Goal: Information Seeking & Learning: Learn about a topic

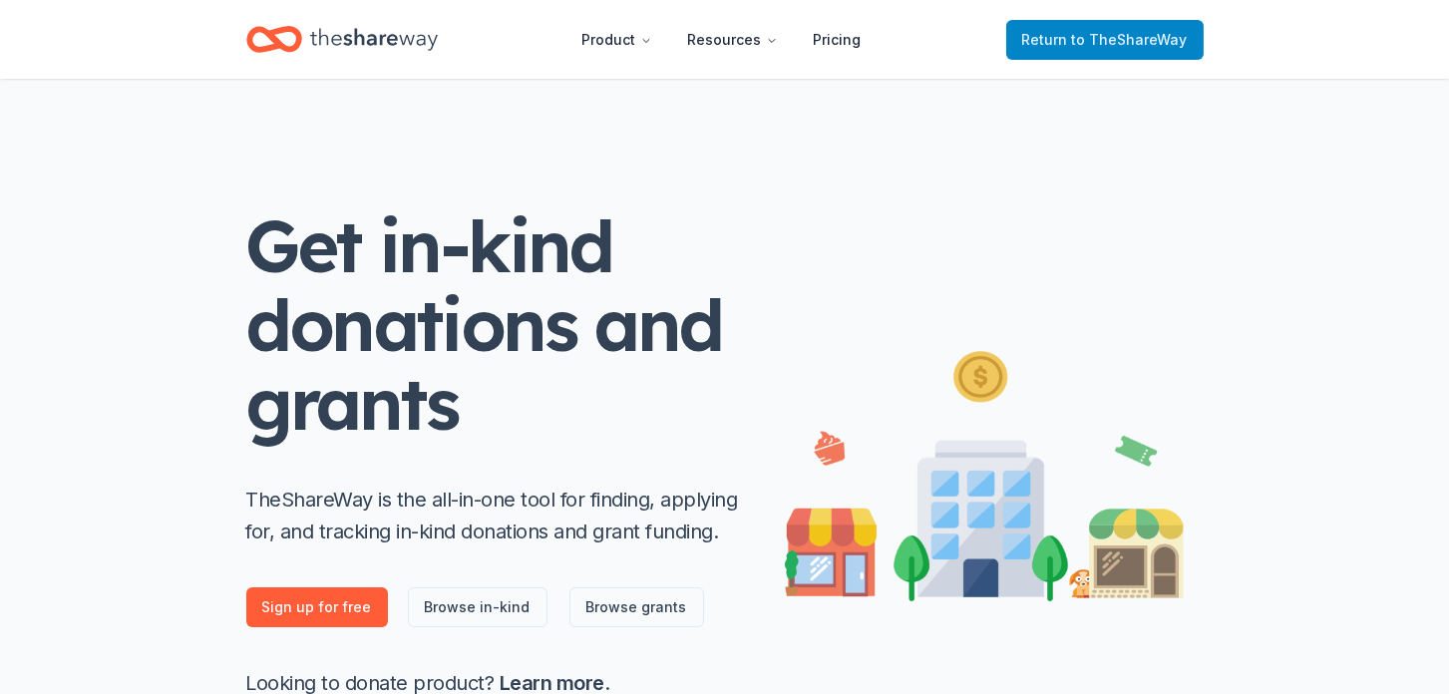
click at [1117, 39] on span "to TheShareWay" at bounding box center [1130, 39] width 116 height 17
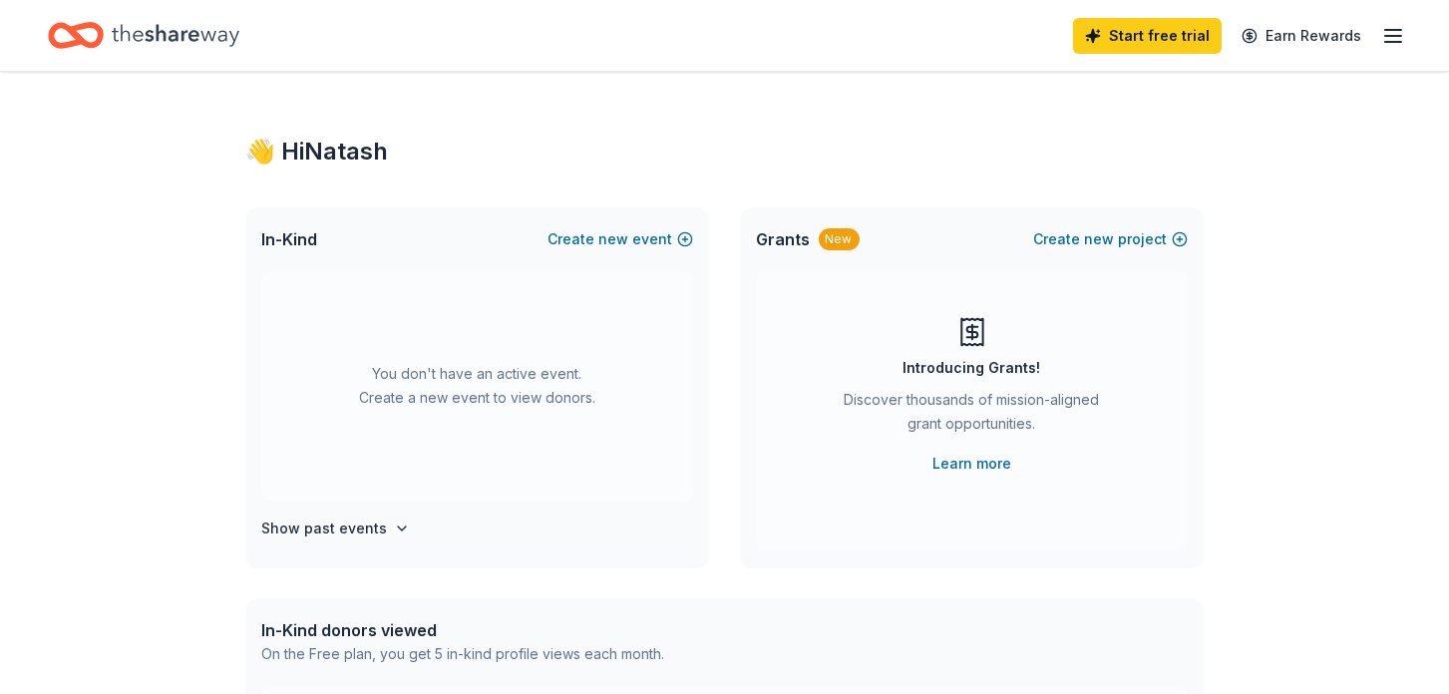
click at [1387, 30] on line "button" at bounding box center [1393, 30] width 16 height 0
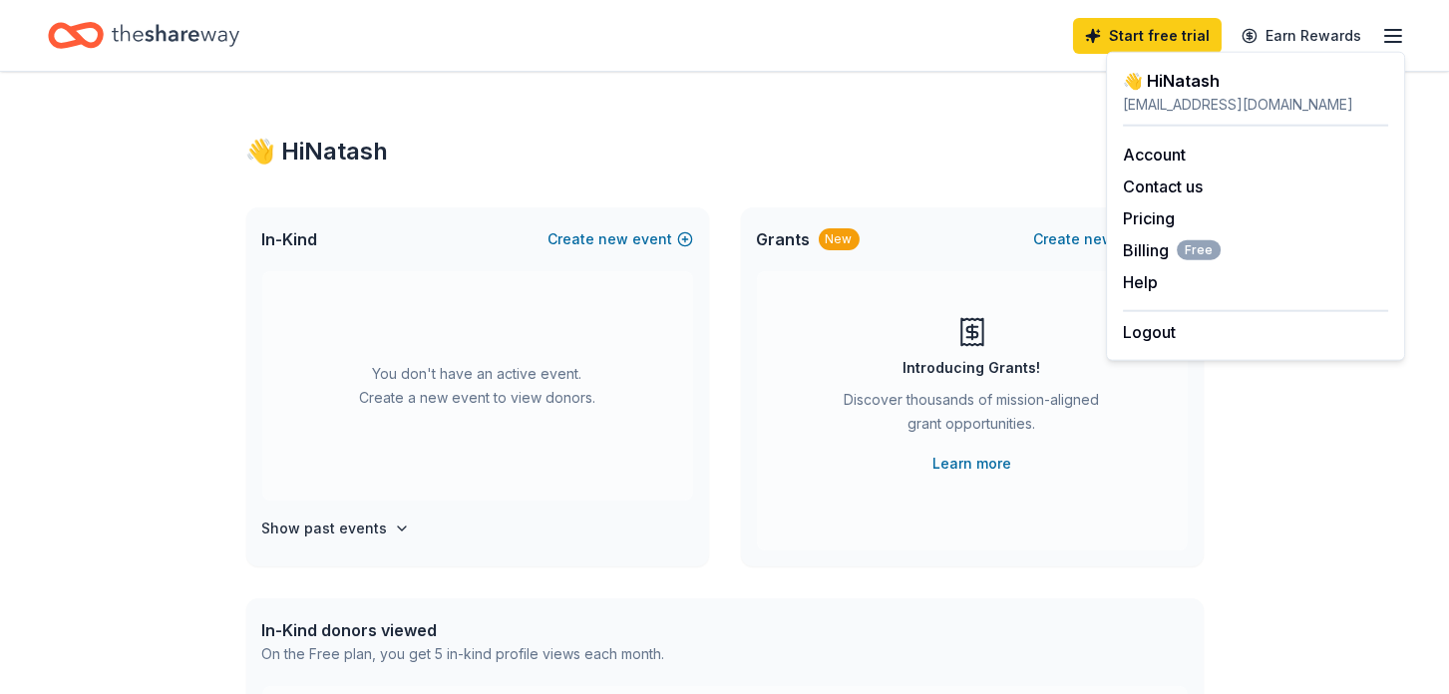
click at [685, 129] on div "👋 Hi Natash In-Kind Create new event You don't have an active event. Create a n…" at bounding box center [724, 654] width 1021 height 1165
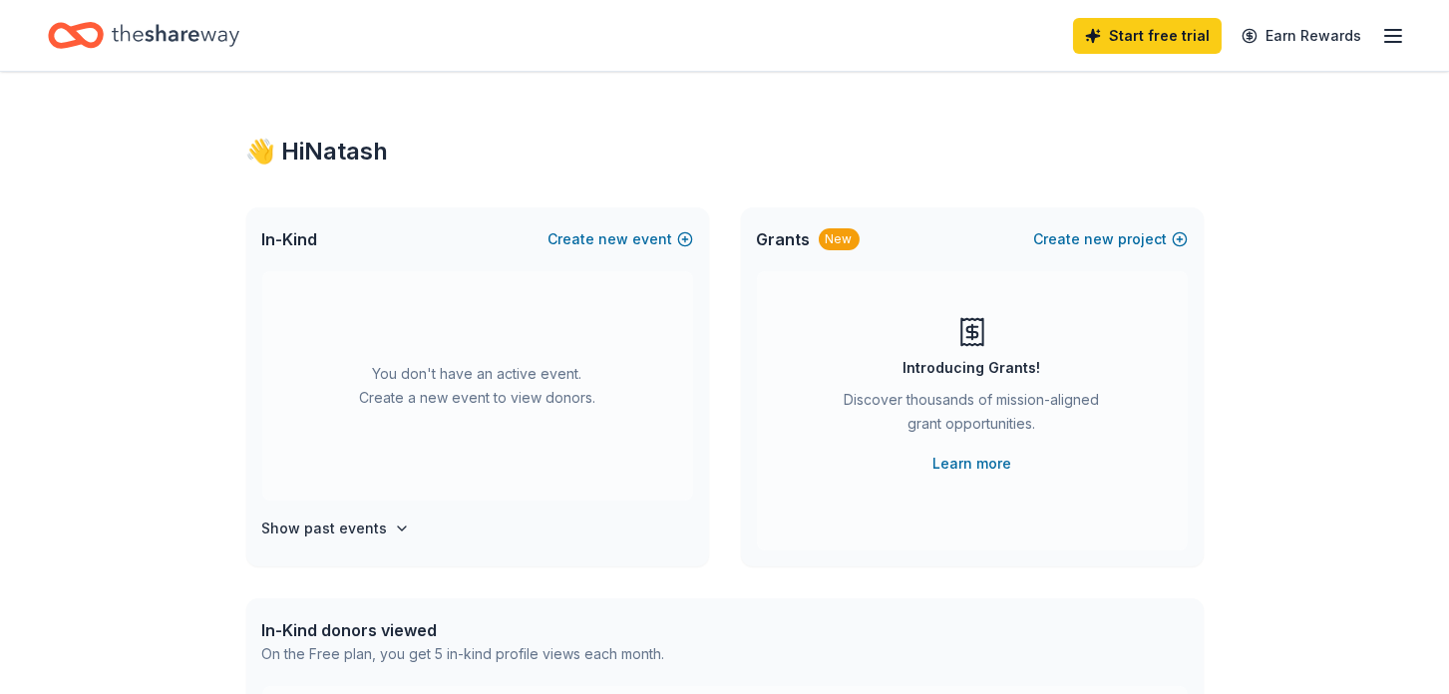
click at [172, 21] on icon "Home" at bounding box center [176, 35] width 128 height 41
click at [97, 41] on icon "Home" at bounding box center [85, 35] width 31 height 20
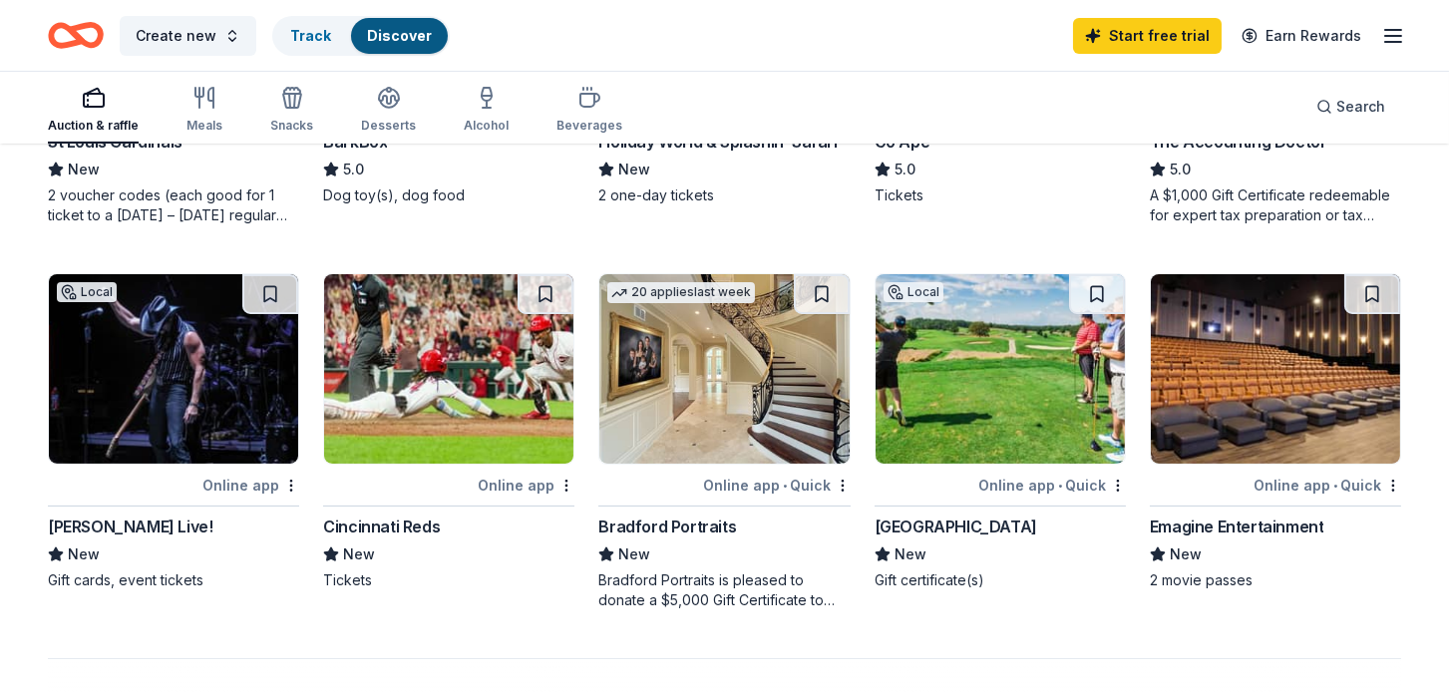
scroll to position [1203, 0]
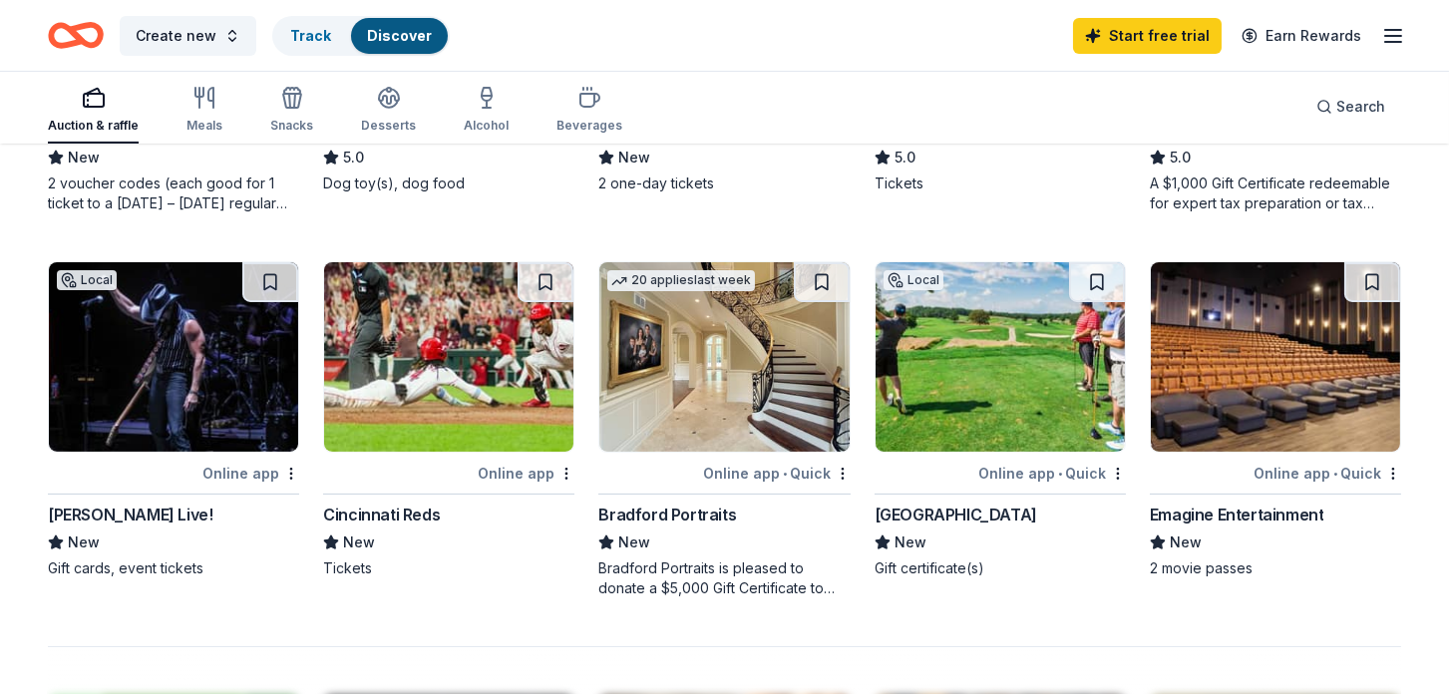
click at [694, 398] on img at bounding box center [723, 357] width 249 height 190
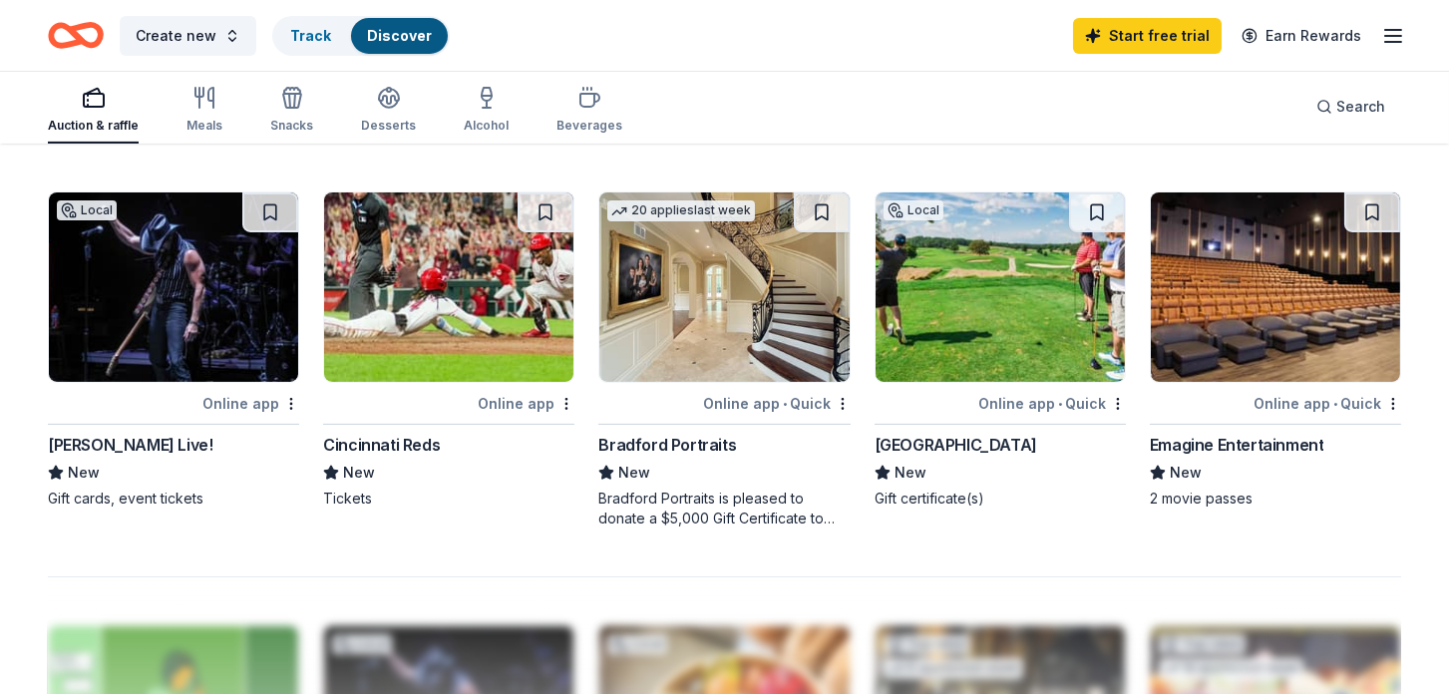
scroll to position [1272, 0]
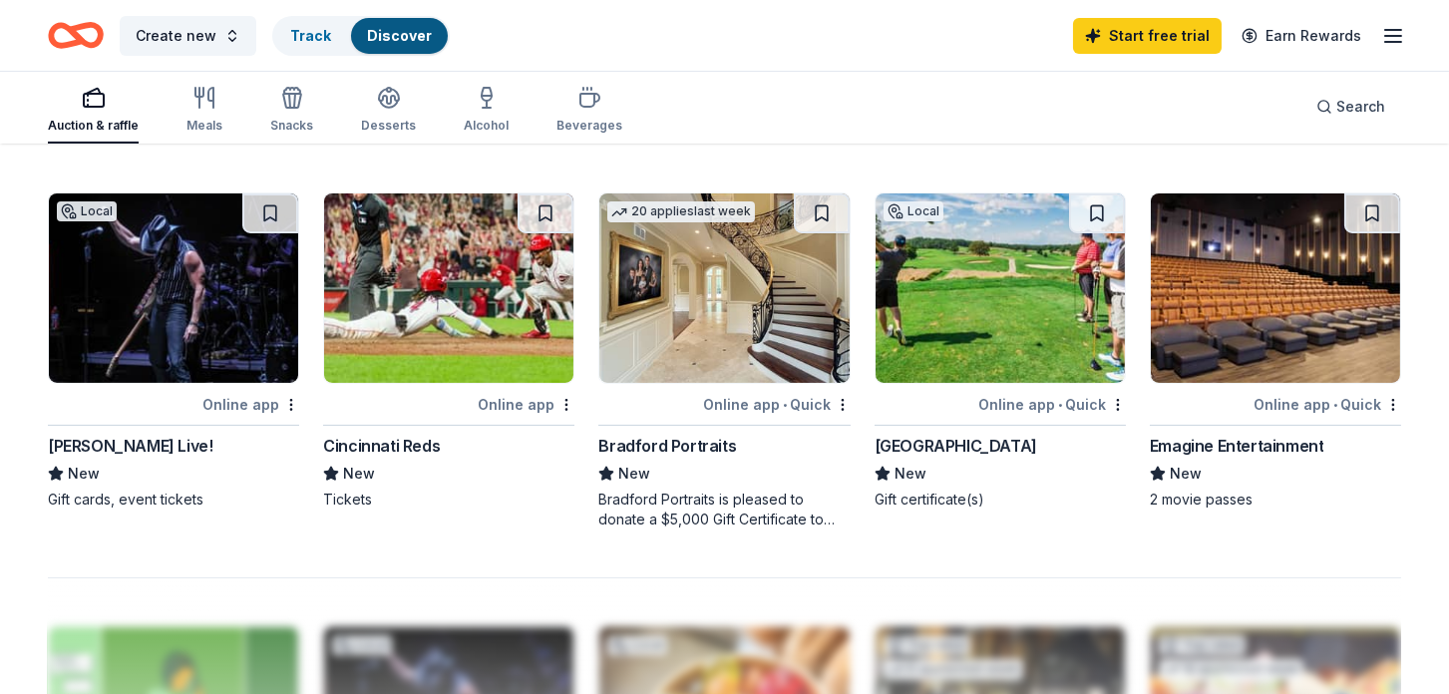
click at [127, 442] on div "[PERSON_NAME] Live!" at bounding box center [130, 446] width 165 height 24
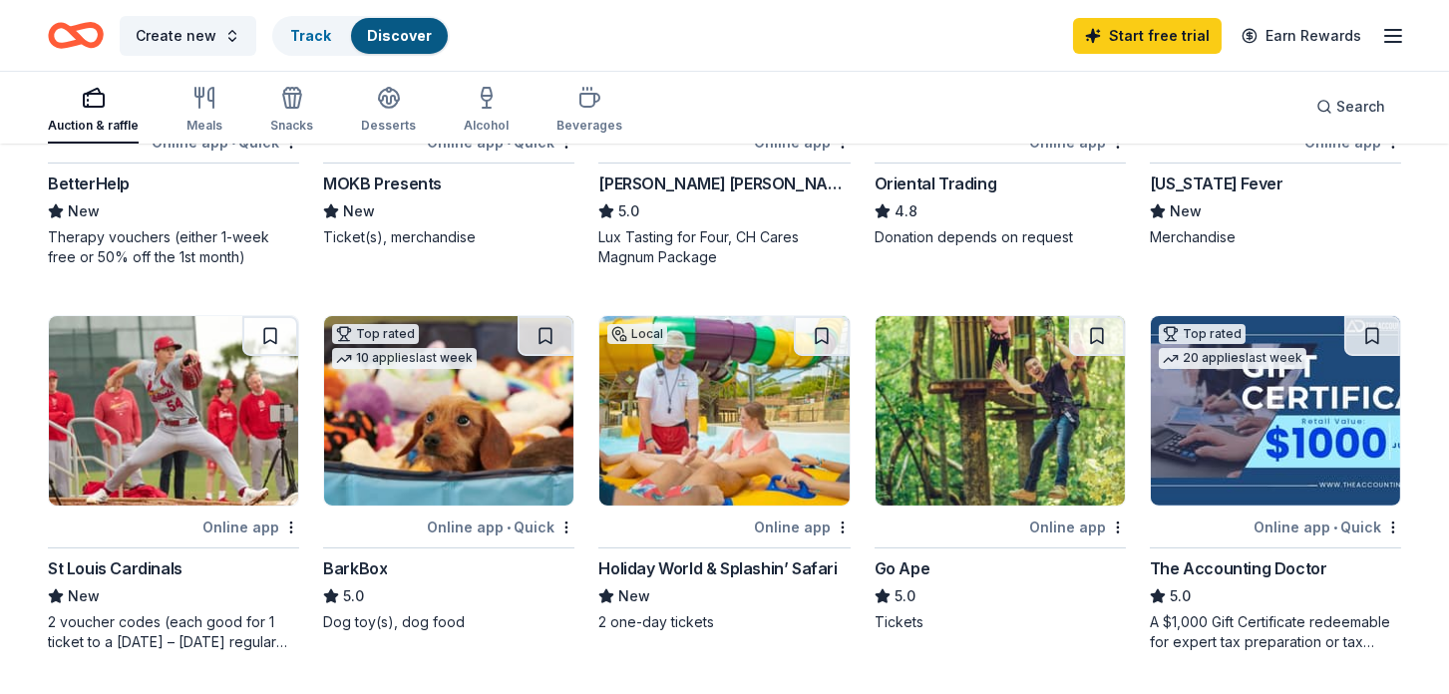
scroll to position [716, 0]
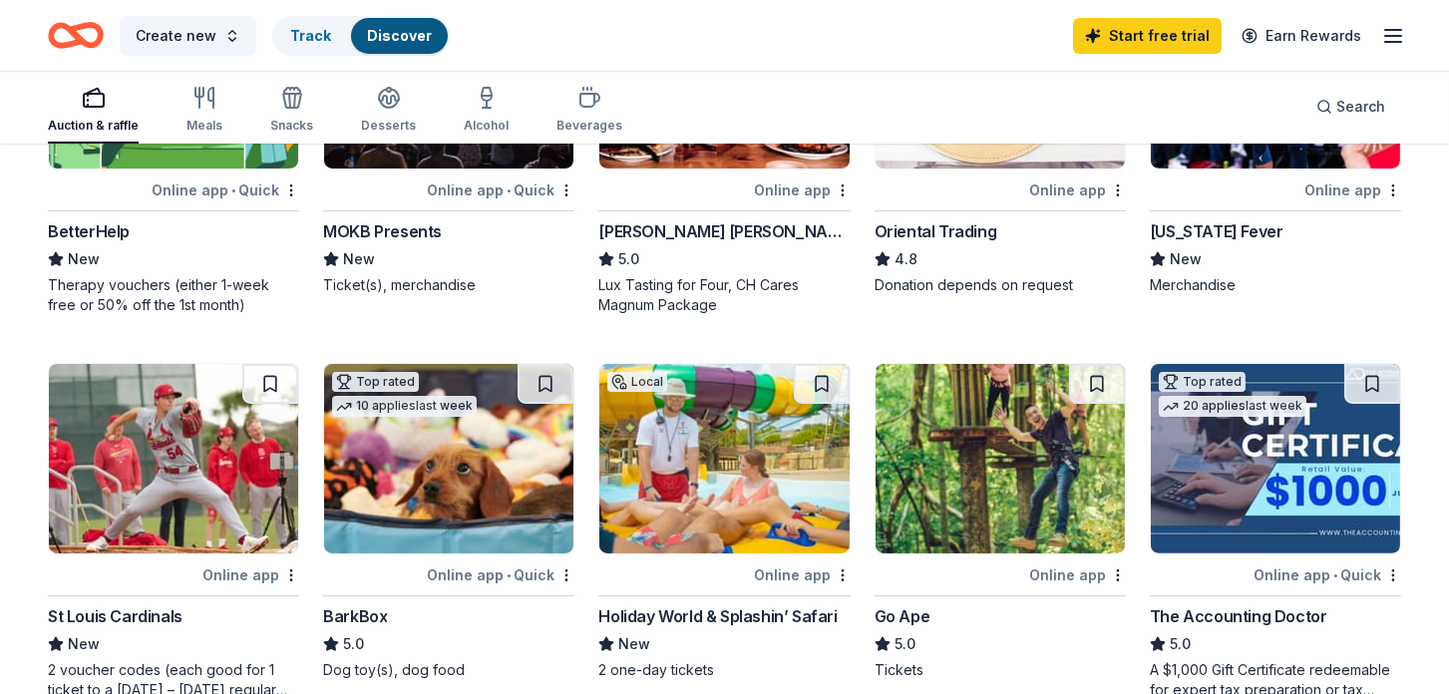
click at [1399, 31] on icon "button" at bounding box center [1393, 36] width 24 height 24
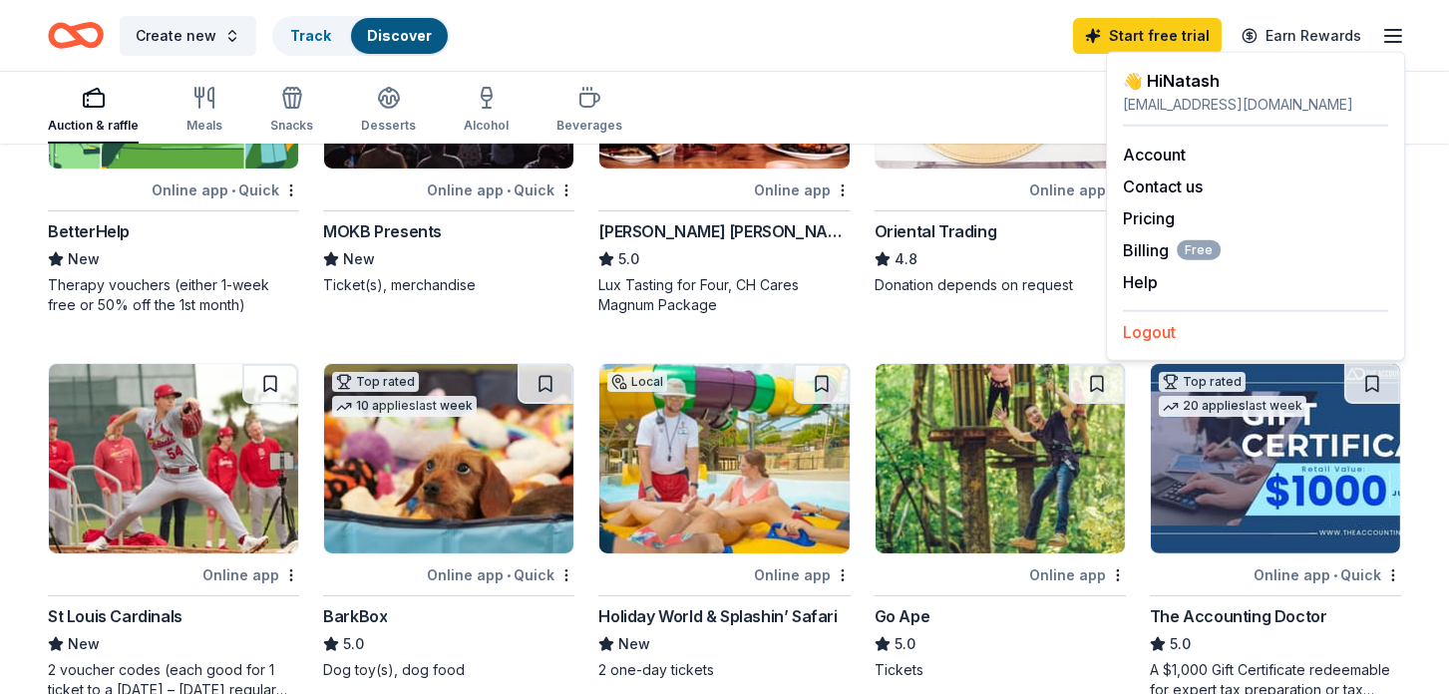
click at [1157, 337] on button "Logout" at bounding box center [1149, 332] width 53 height 24
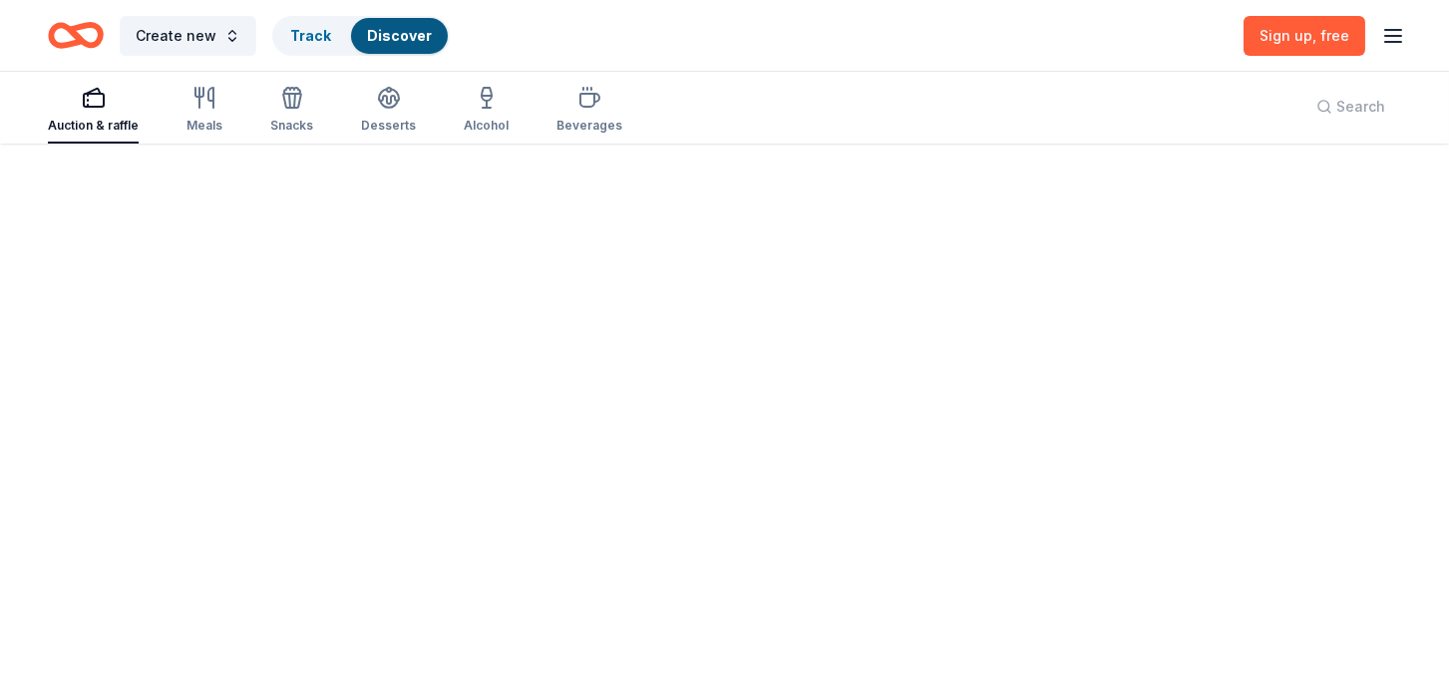
scroll to position [0, 0]
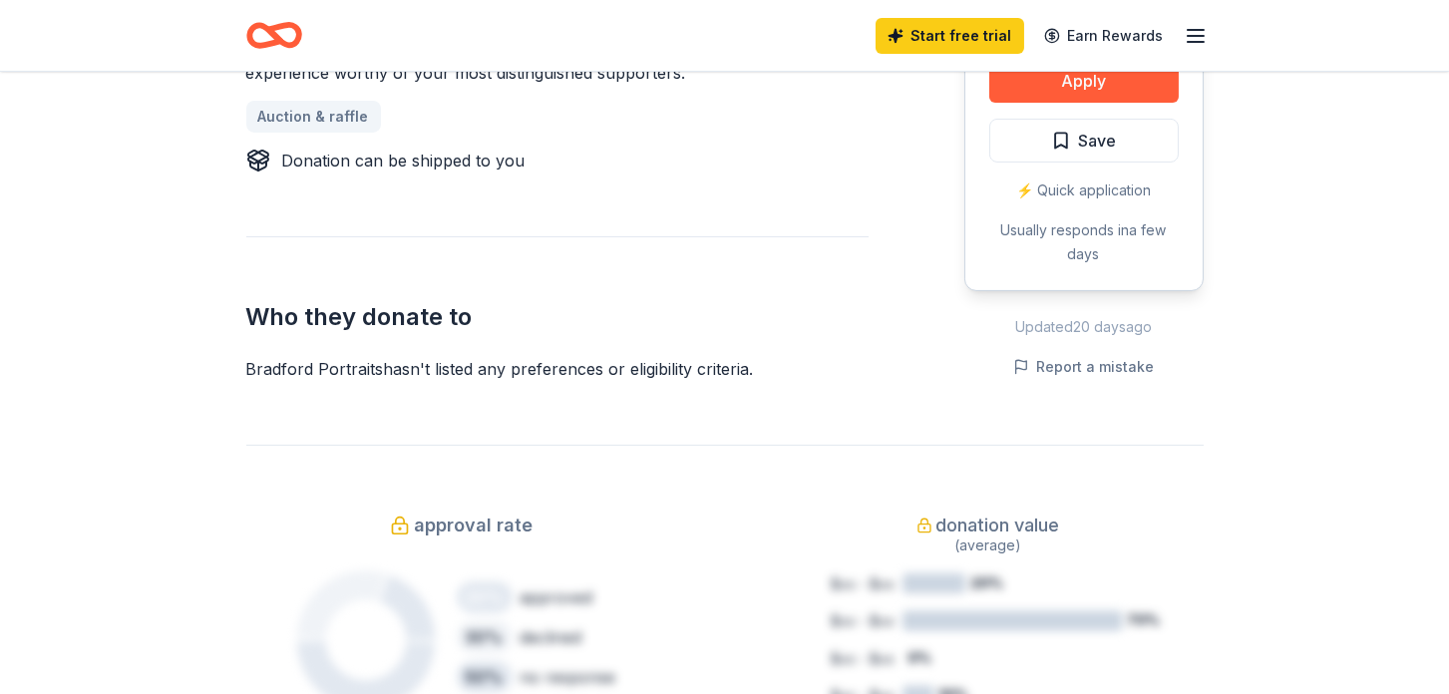
scroll to position [1134, 0]
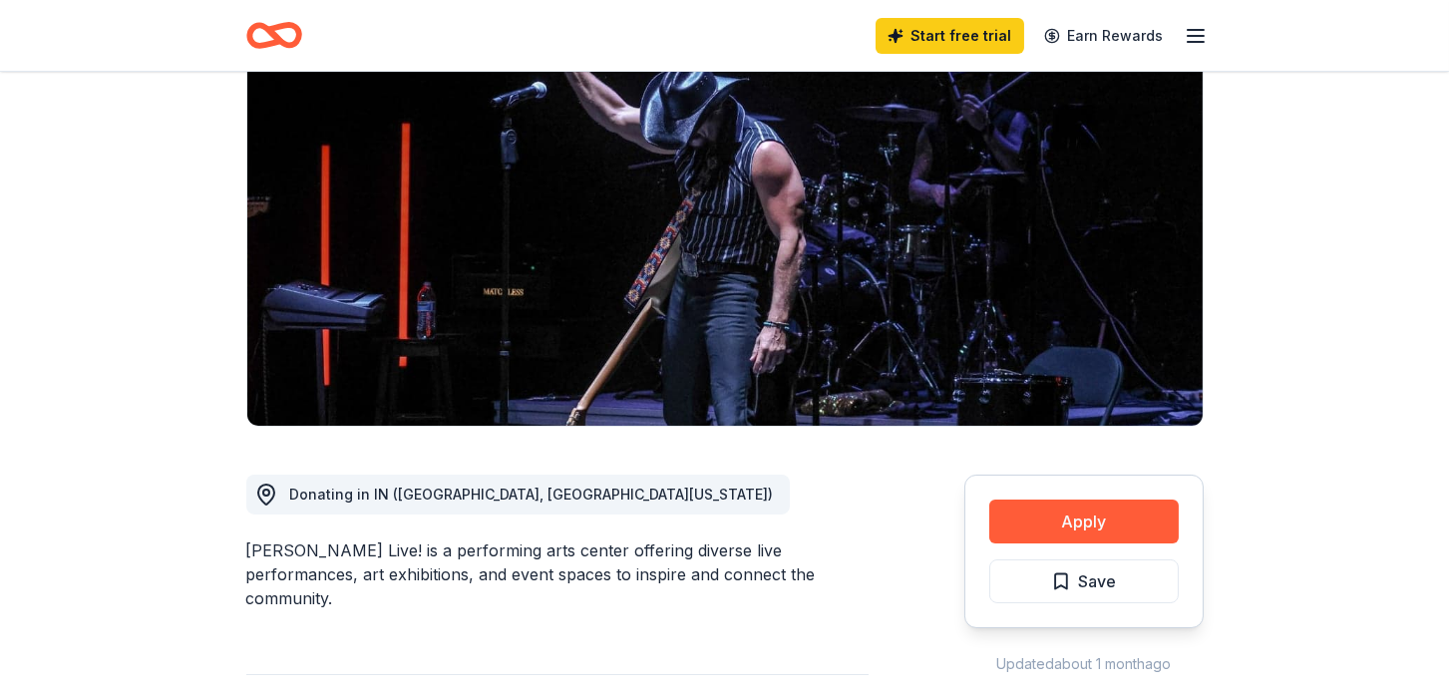
scroll to position [205, 0]
